Goal: Task Accomplishment & Management: Manage account settings

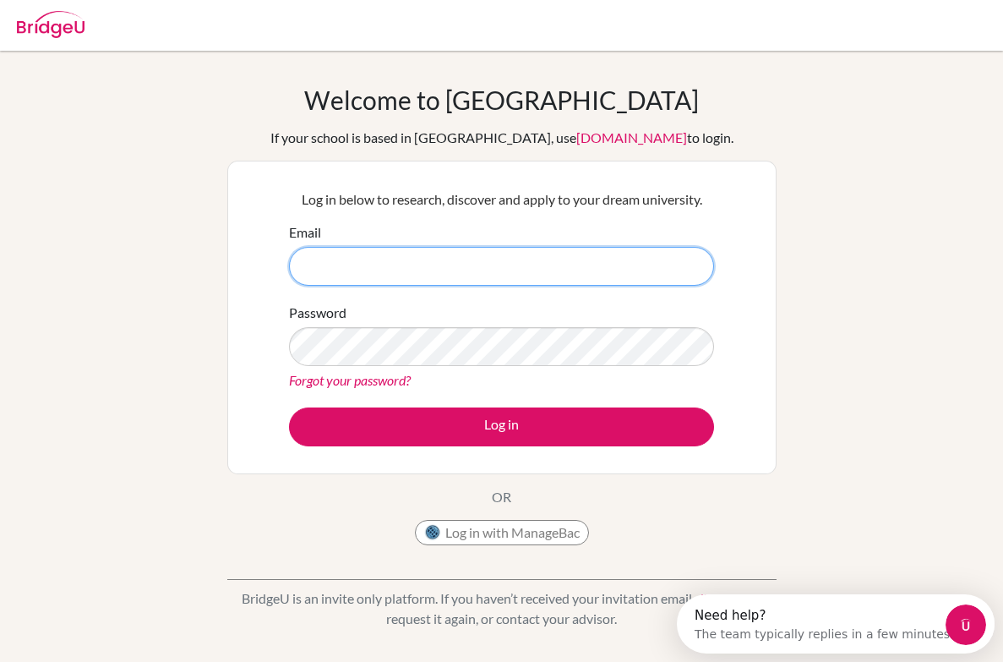
click at [534, 262] on input "Email" at bounding box center [501, 266] width 425 height 39
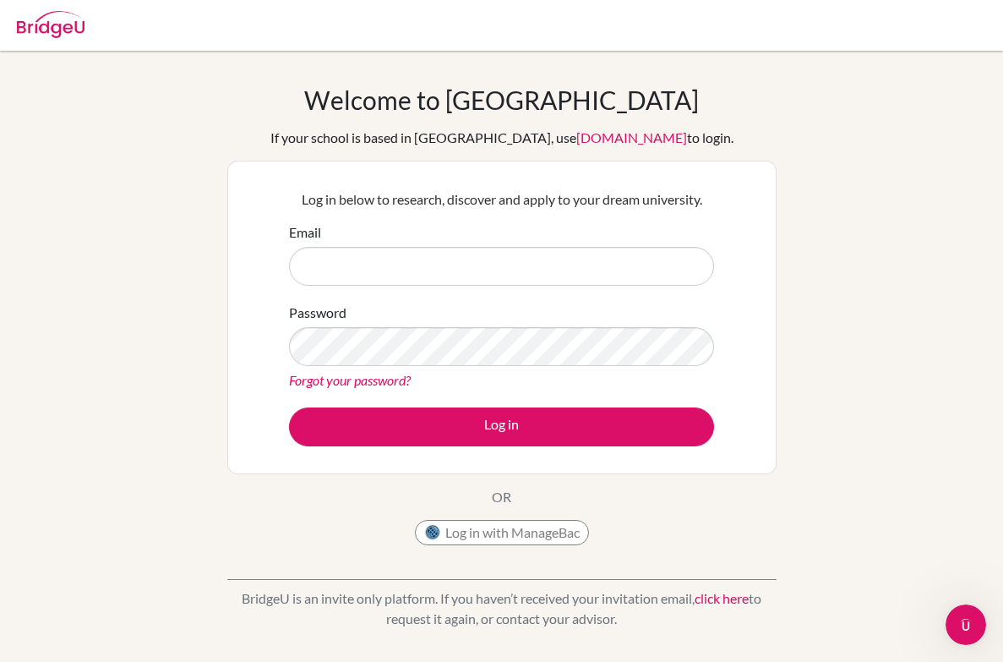
click at [467, 526] on button "Log in with ManageBac" at bounding box center [502, 532] width 174 height 25
click at [355, 274] on input "Email" at bounding box center [501, 266] width 425 height 39
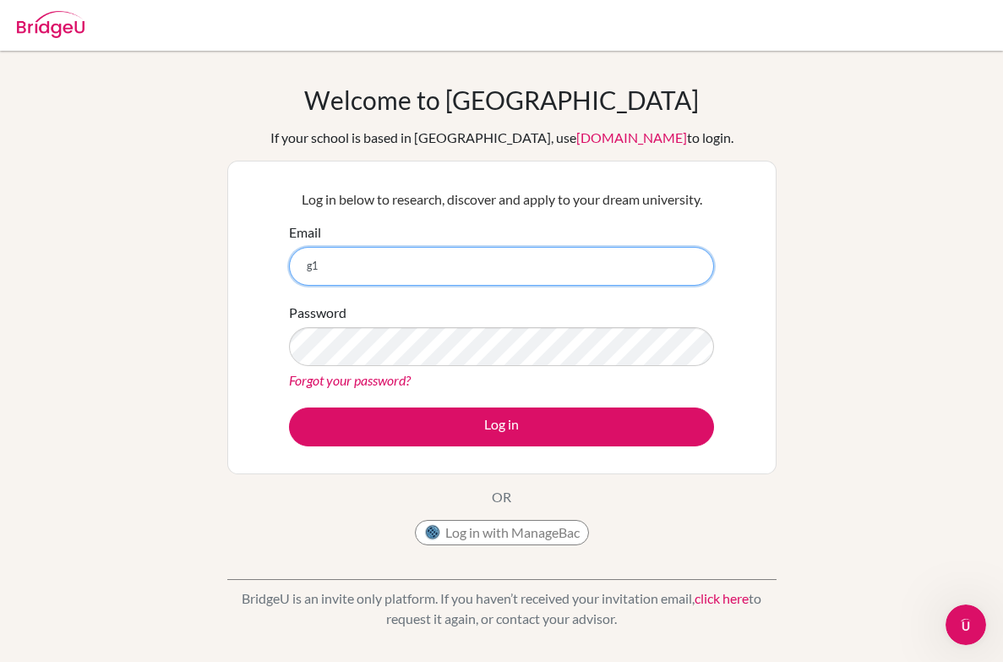
type input "g"
type input "g103271@asb.ac.th"
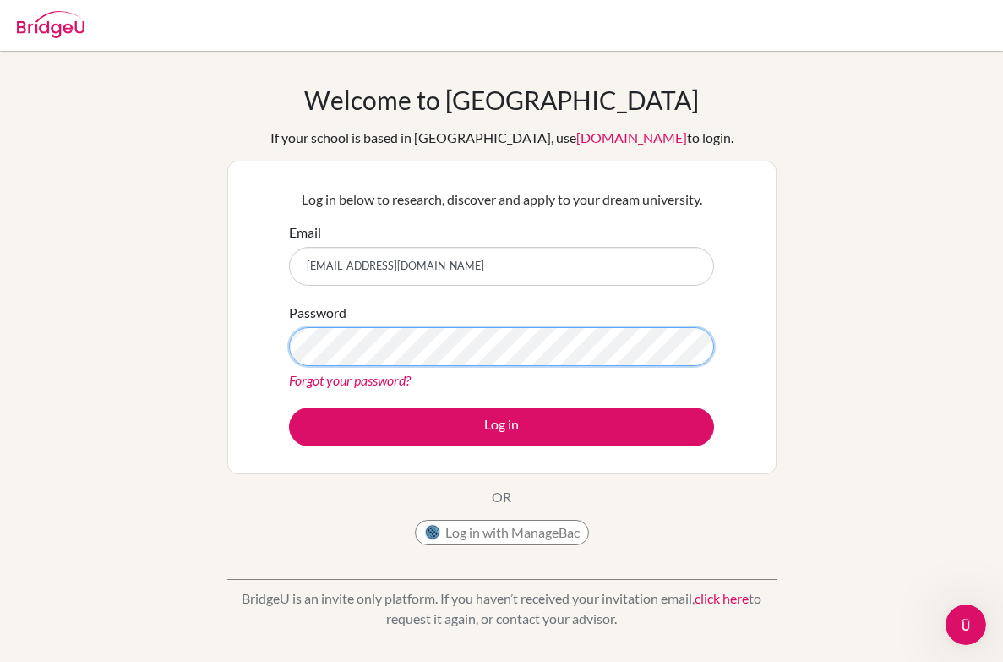
click at [501, 426] on button "Log in" at bounding box center [501, 426] width 425 height 39
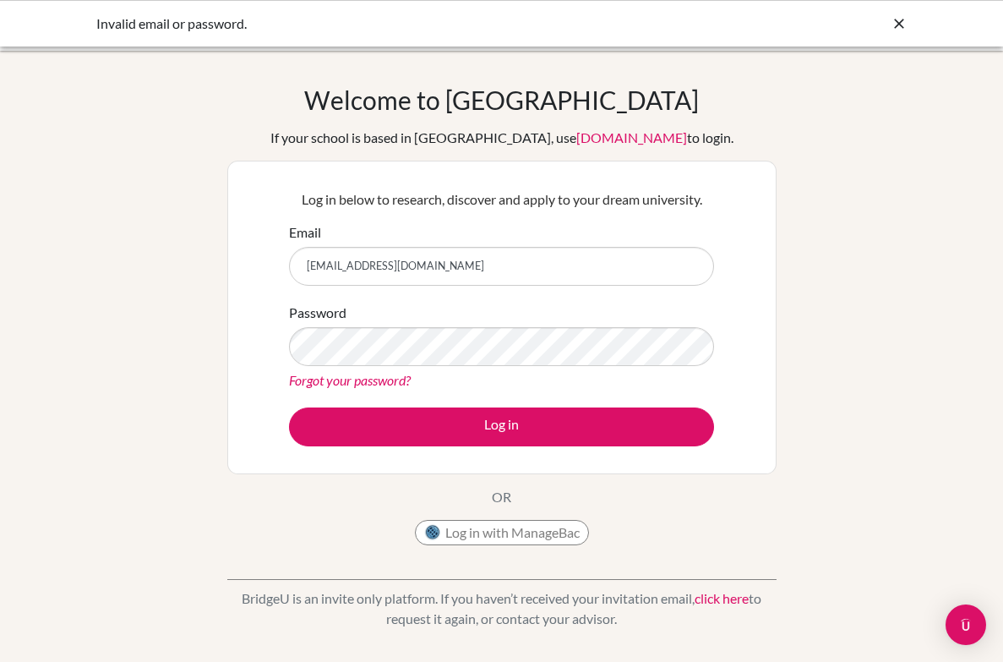
click at [206, 286] on div "Welcome to BridgeU If your school is based in China, use app.bridge-u.com.cn to…" at bounding box center [501, 361] width 1003 height 553
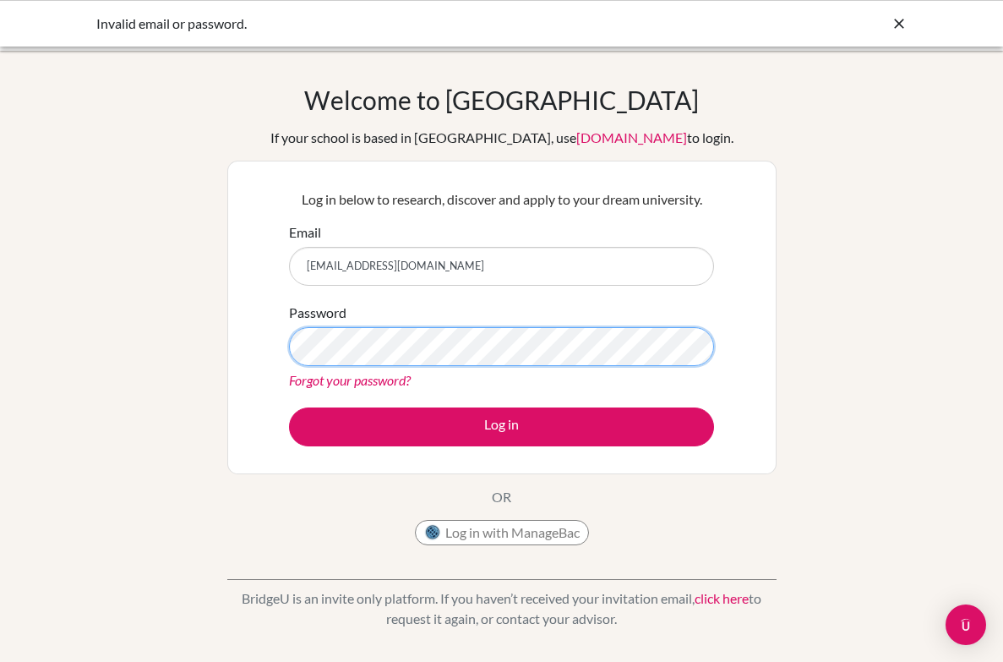
click at [501, 426] on button "Log in" at bounding box center [501, 426] width 425 height 39
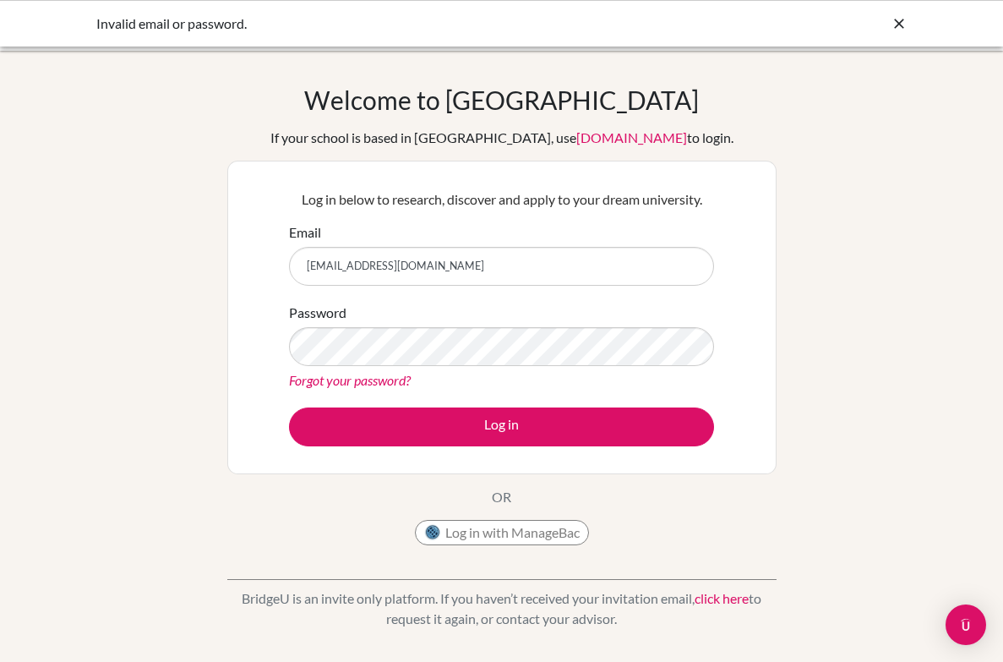
click at [895, 14] on div at bounding box center [899, 24] width 17 height 20
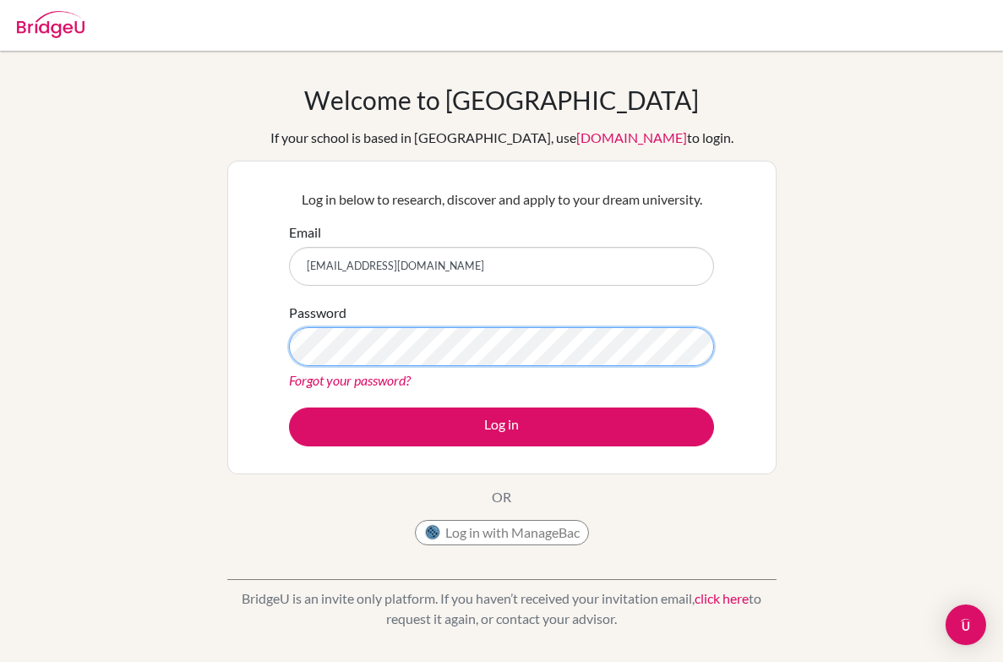
click at [501, 426] on button "Log in" at bounding box center [501, 426] width 425 height 39
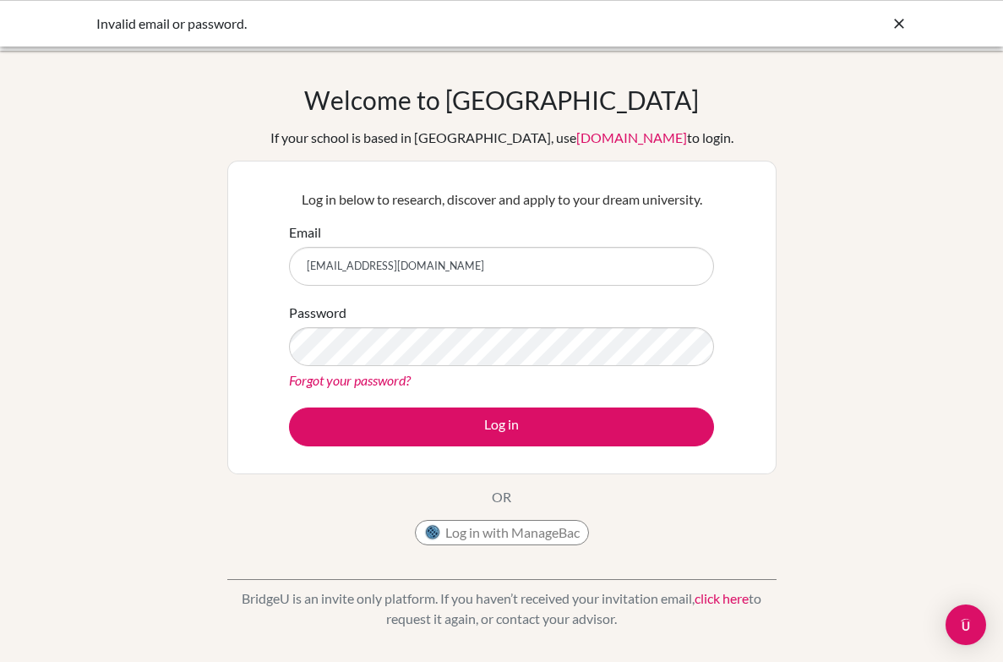
click at [467, 368] on div "Password Forgot your password?" at bounding box center [501, 347] width 425 height 88
click at [372, 379] on link "Forgot your password?" at bounding box center [350, 380] width 122 height 16
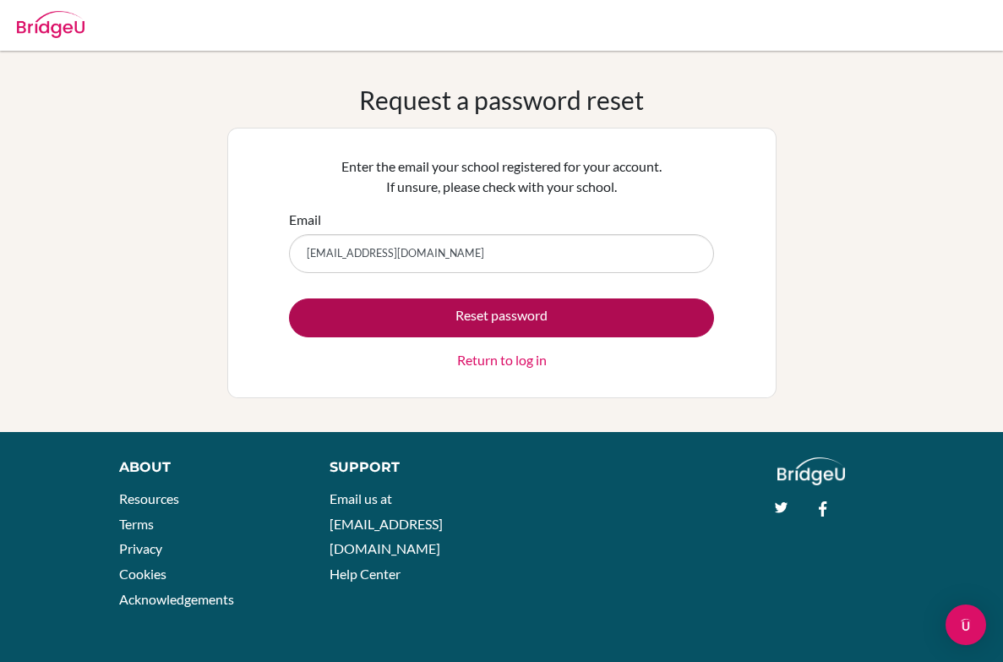
type input "[EMAIL_ADDRESS][DOMAIN_NAME]"
click at [501, 317] on button "Reset password" at bounding box center [501, 317] width 425 height 39
